Goal: Task Accomplishment & Management: Manage account settings

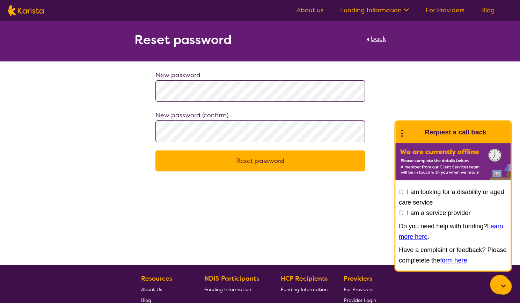
click at [171, 156] on button "Reset password" at bounding box center [260, 161] width 210 height 21
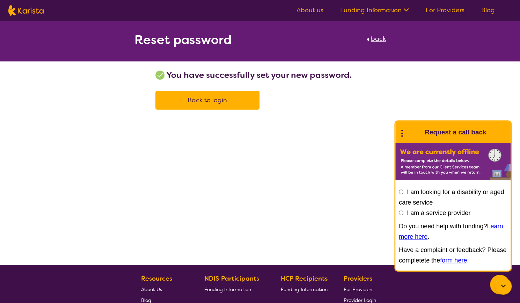
click at [237, 102] on link "Back to login" at bounding box center [207, 100] width 104 height 19
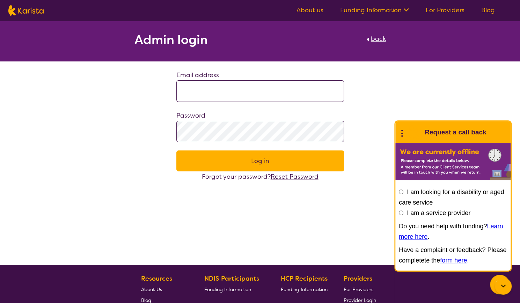
type input "**********"
click at [285, 161] on button "Log in" at bounding box center [260, 161] width 168 height 21
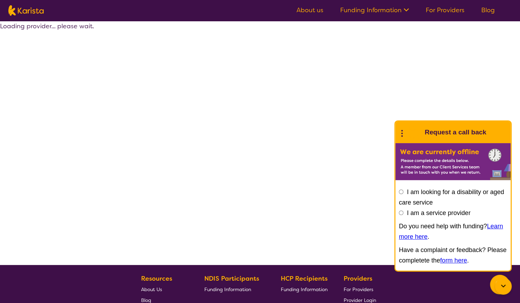
click at [503, 285] on icon at bounding box center [503, 286] width 8 height 8
click at [0, 0] on icon at bounding box center [0, 0] width 0 height 0
click at [504, 281] on div at bounding box center [503, 286] width 17 height 17
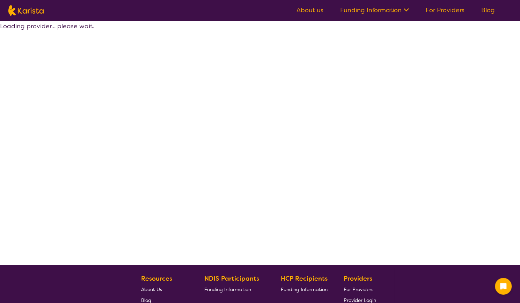
click at [31, 9] on img at bounding box center [25, 10] width 35 height 10
select select "EC"
select select "NDIS"
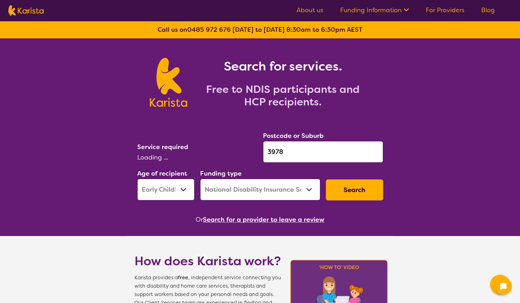
select select "[MEDICAL_DATA]"
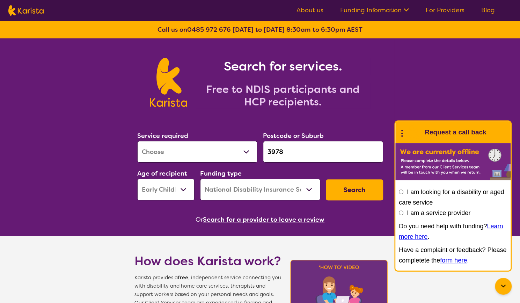
click at [441, 13] on link "For Providers" at bounding box center [445, 10] width 39 height 8
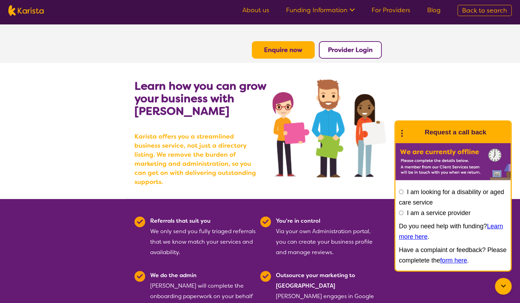
click at [341, 47] on b "Provider Login" at bounding box center [350, 50] width 45 height 8
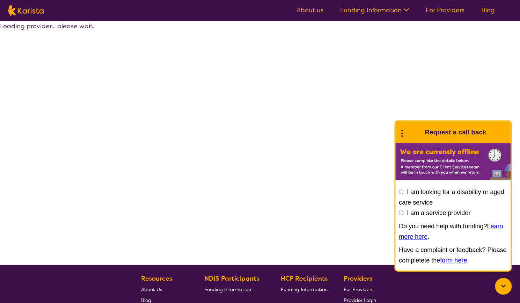
click at [451, 10] on link "For Providers" at bounding box center [445, 10] width 39 height 8
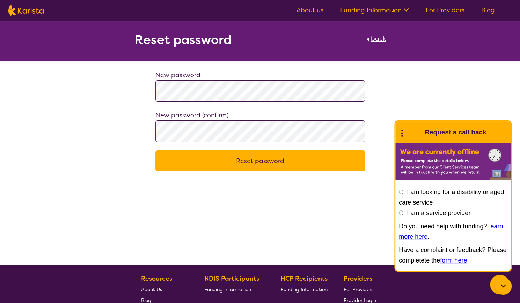
click at [171, 158] on button "Reset password" at bounding box center [260, 161] width 210 height 21
click at [171, 158] on form "New password New password (confirm) Reset password" at bounding box center [260, 121] width 210 height 102
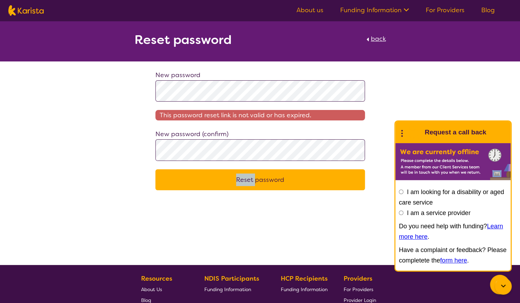
click at [274, 179] on button "Reset password" at bounding box center [260, 179] width 210 height 21
click at [266, 181] on button "Reset password" at bounding box center [260, 179] width 210 height 21
click at [175, 175] on button "Reset password" at bounding box center [260, 179] width 210 height 21
click at [373, 42] on span "back" at bounding box center [378, 39] width 15 height 8
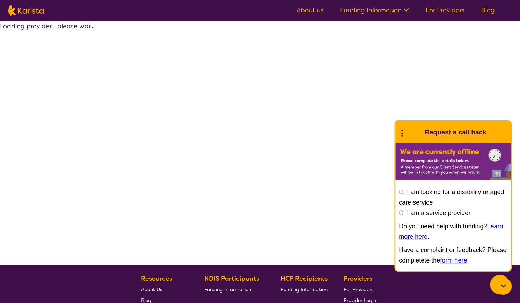
click at [441, 5] on ul "About us Funding Information NDIS - National Disability Insurance Scheme HCP - …" at bounding box center [395, 10] width 215 height 11
click at [442, 9] on link "For Providers" at bounding box center [445, 10] width 39 height 8
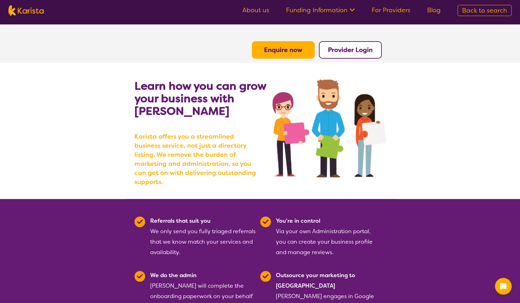
click at [333, 44] on button "Provider Login" at bounding box center [350, 49] width 63 height 17
click at [339, 49] on b "Provider Login" at bounding box center [350, 50] width 45 height 8
